Goal: Information Seeking & Learning: Learn about a topic

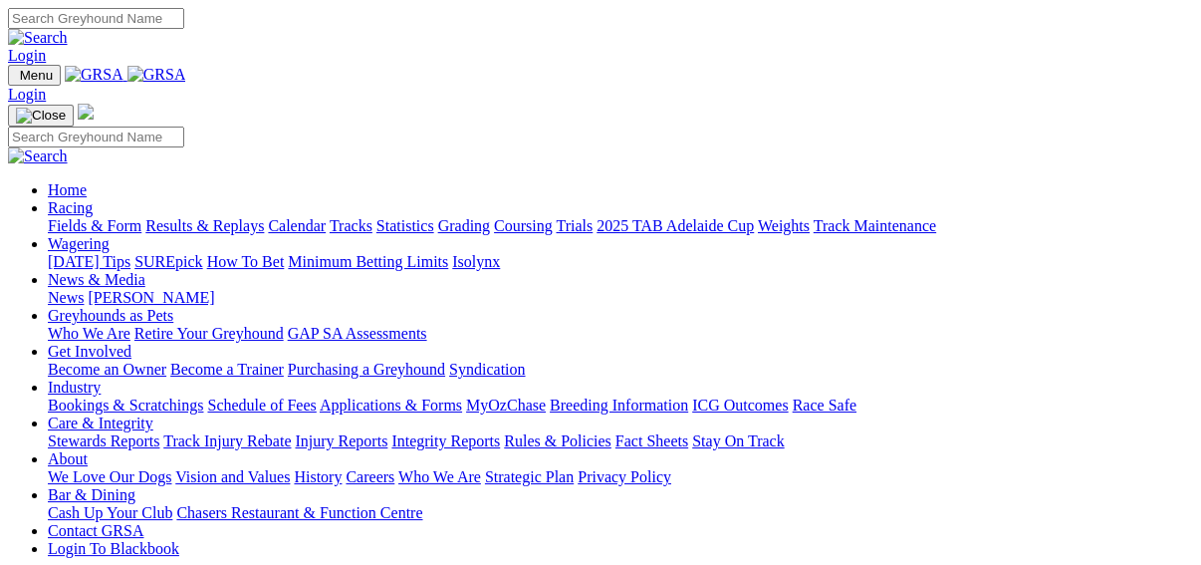
click at [218, 217] on link "Results & Replays" at bounding box center [204, 225] width 118 height 17
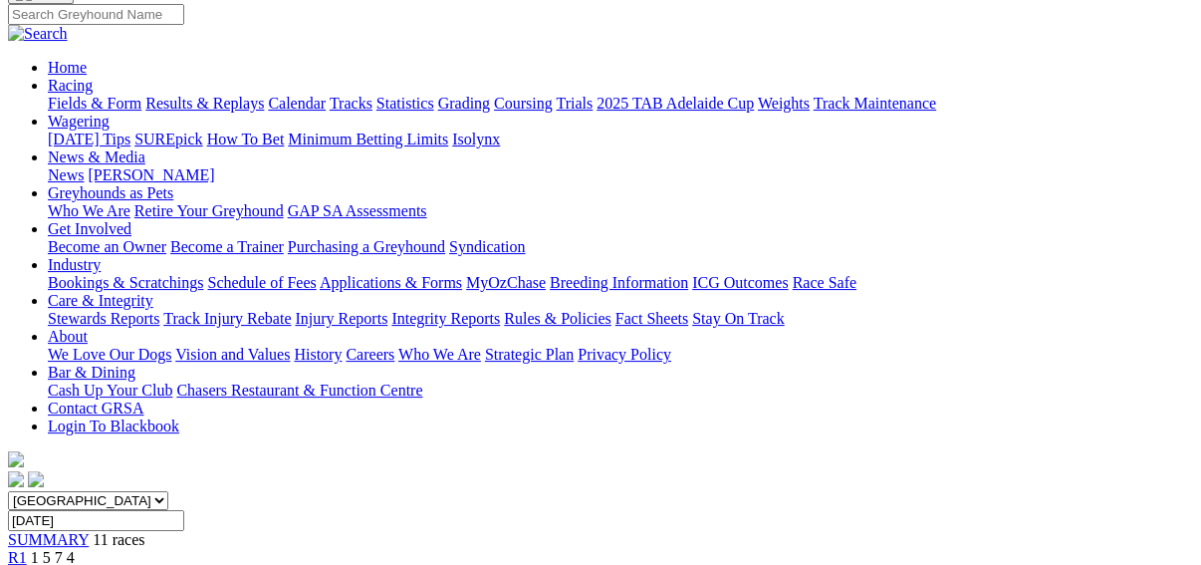
scroll to position [159, 0]
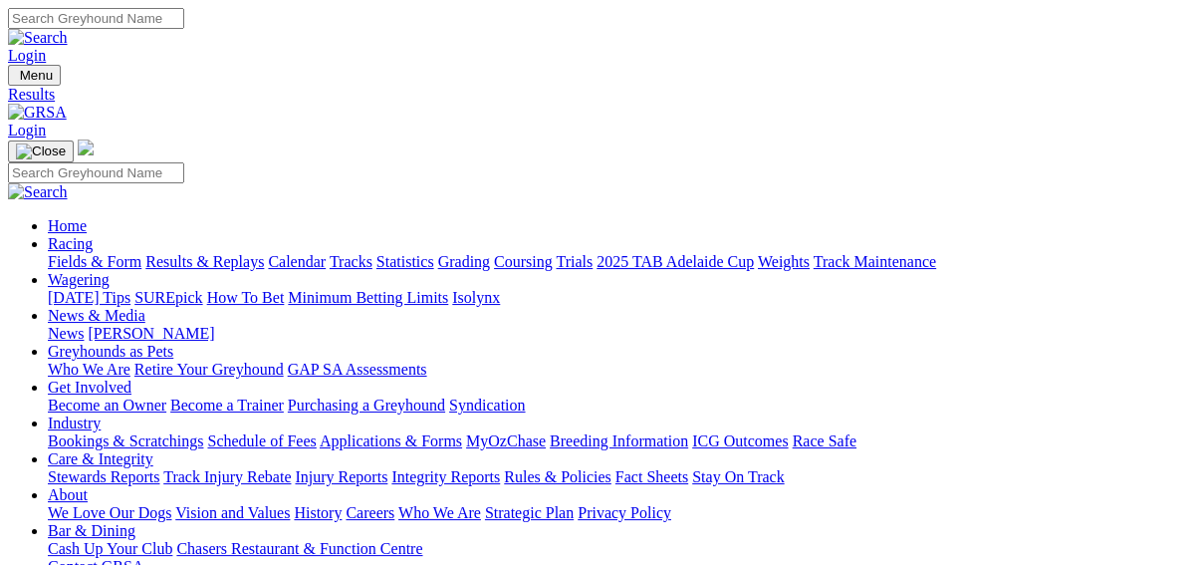
click at [51, 253] on link "Fields & Form" at bounding box center [95, 261] width 94 height 17
